Goal: Navigation & Orientation: Find specific page/section

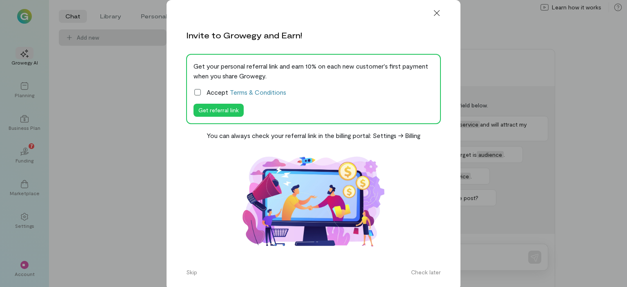
click at [194, 92] on icon at bounding box center [198, 92] width 8 height 8
click at [191, 272] on button "Skip" at bounding box center [191, 272] width 21 height 13
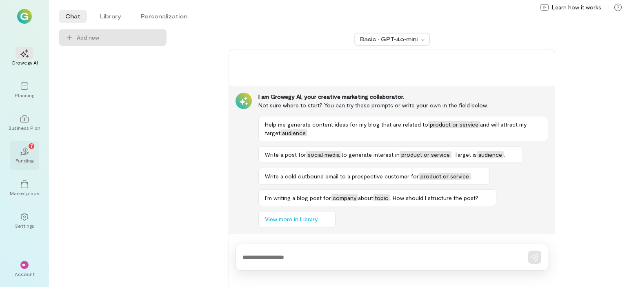
click at [28, 153] on icon "02" at bounding box center [24, 151] width 8 height 8
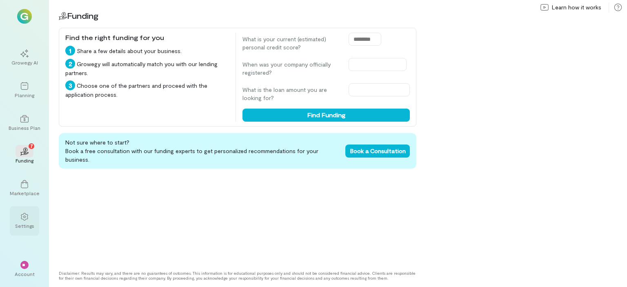
click at [22, 221] on div at bounding box center [25, 216] width 18 height 12
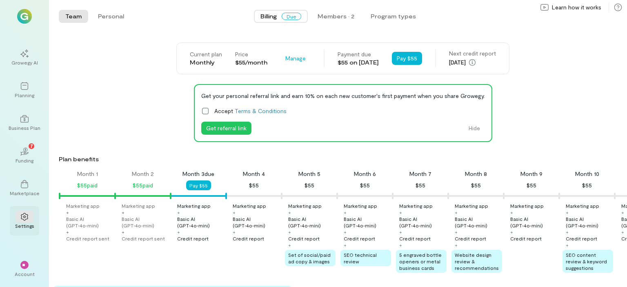
scroll to position [0, 28]
